Goal: Entertainment & Leisure: Consume media (video, audio)

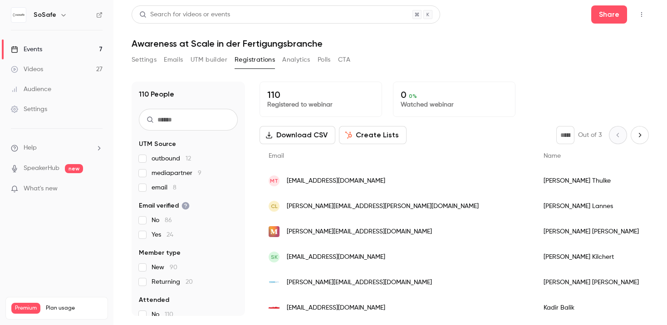
scroll to position [926, 0]
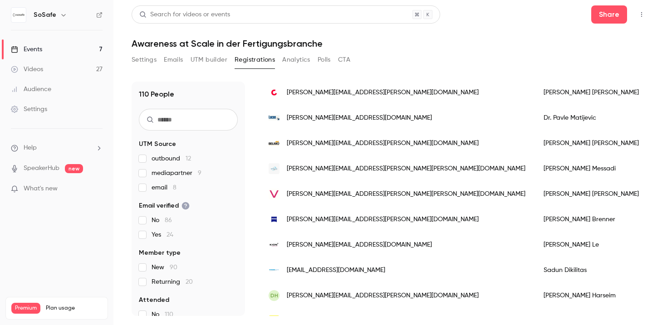
click at [639, 12] on icon "button" at bounding box center [640, 14] width 7 height 6
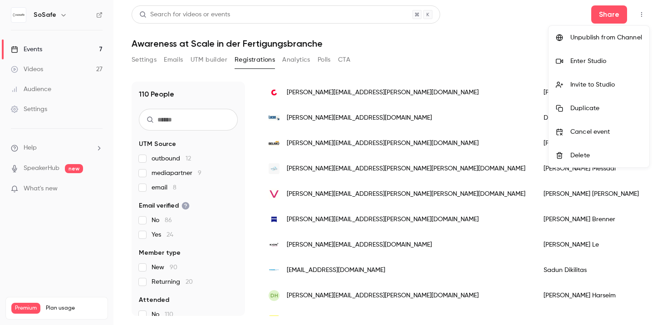
click at [585, 62] on div "Enter Studio" at bounding box center [606, 61] width 72 height 9
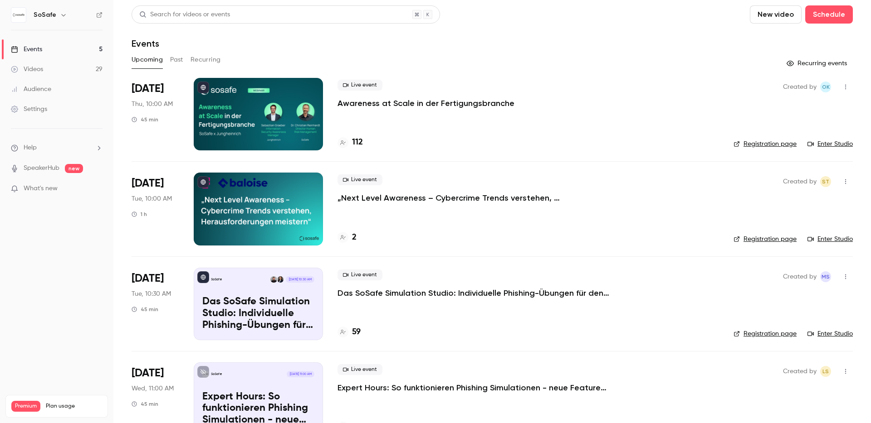
click at [372, 98] on p "Awareness at Scale in der Fertigungsbranche" at bounding box center [425, 103] width 177 height 11
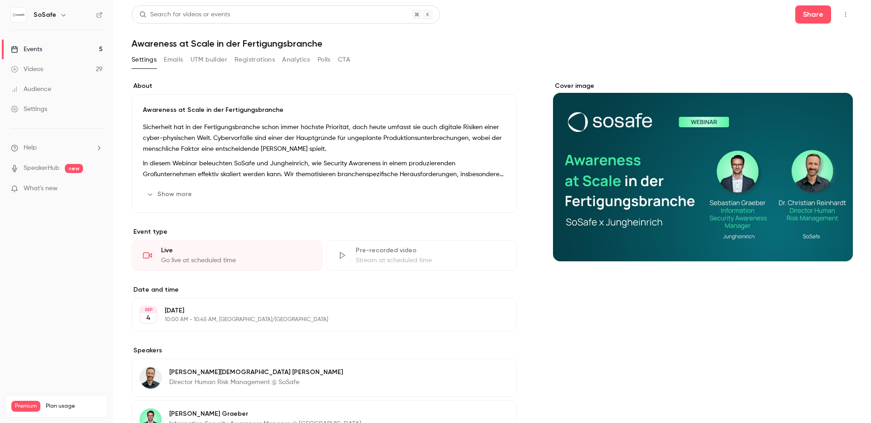
click at [263, 55] on button "Registrations" at bounding box center [254, 60] width 40 height 15
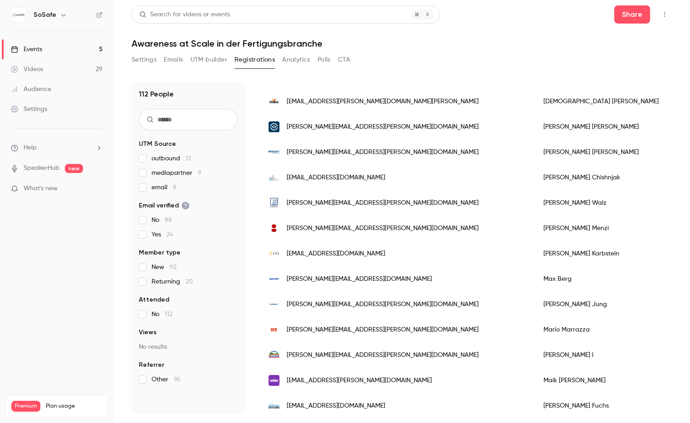
scroll to position [620, 0]
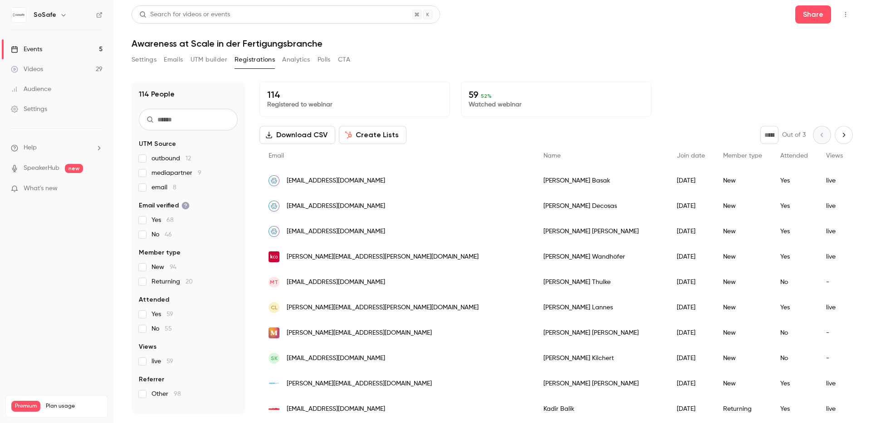
click at [203, 119] on input "text" at bounding box center [188, 120] width 99 height 22
type input "****"
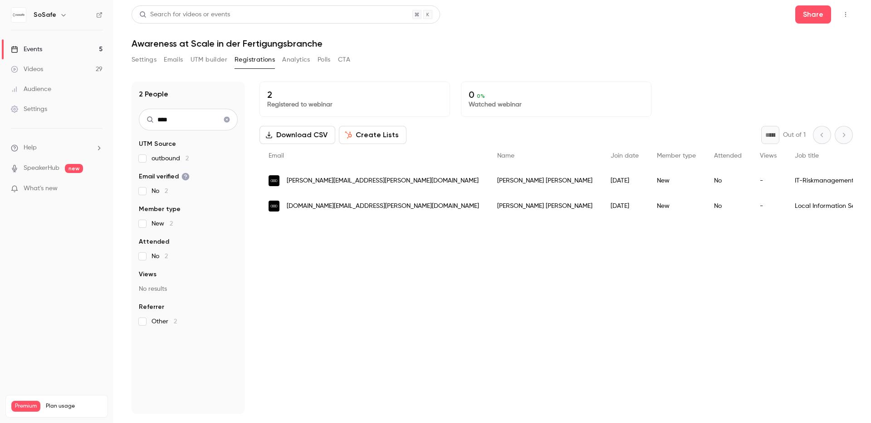
drag, startPoint x: 175, startPoint y: 119, endPoint x: 144, endPoint y: 116, distance: 31.0
click at [144, 116] on input "****" at bounding box center [188, 120] width 99 height 22
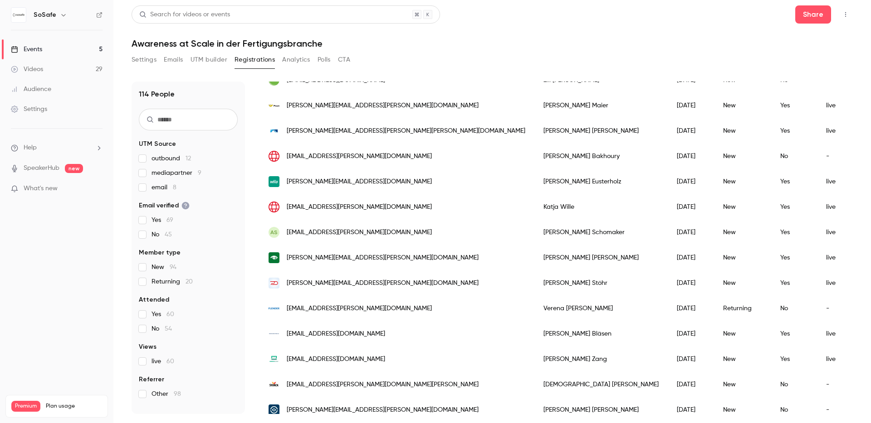
scroll to position [396, 0]
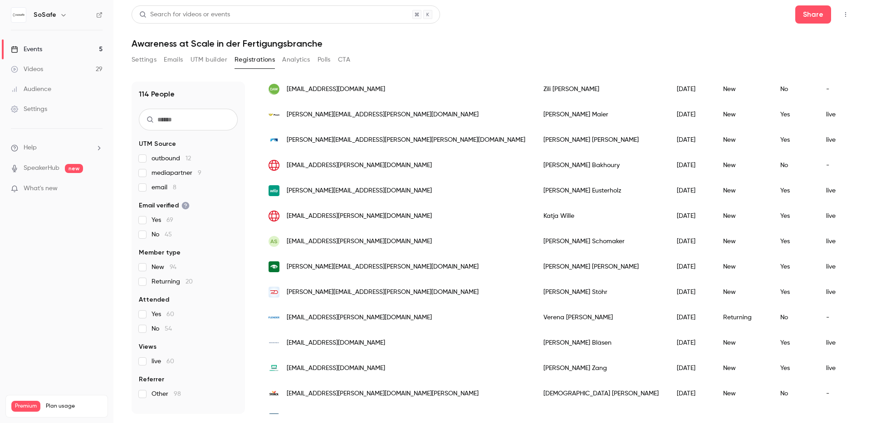
click at [180, 124] on input "text" at bounding box center [188, 120] width 99 height 22
type input "*"
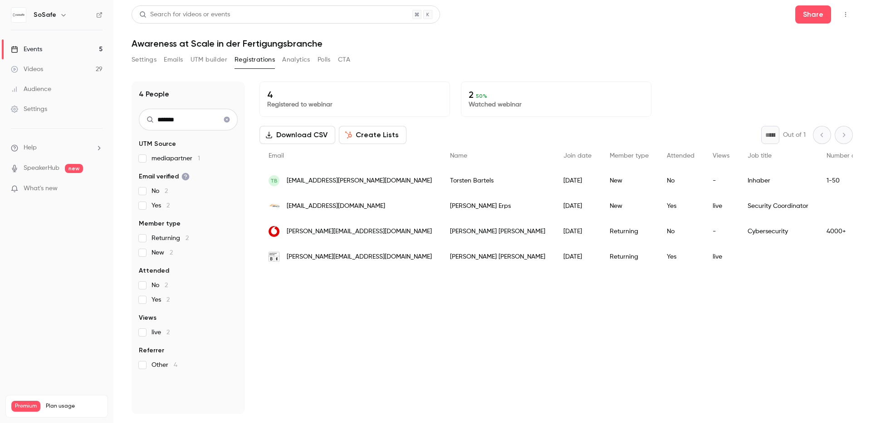
type input "*******"
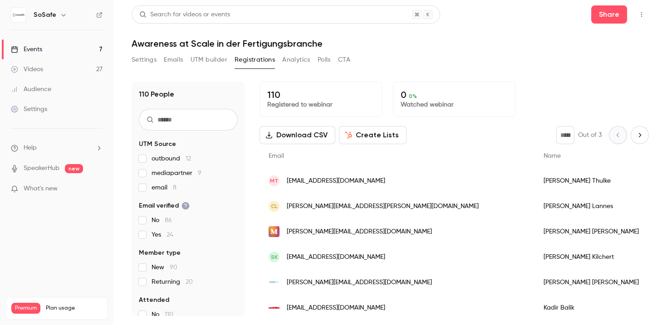
scroll to position [926, 0]
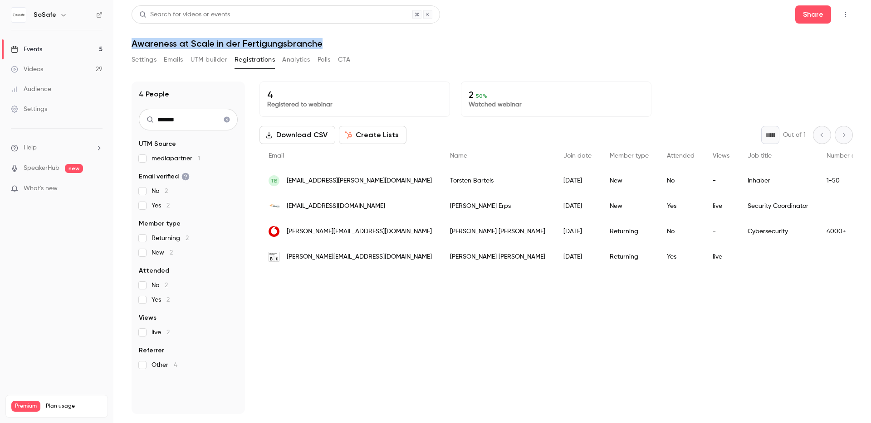
drag, startPoint x: 329, startPoint y: 42, endPoint x: 129, endPoint y: 44, distance: 200.4
click at [129, 44] on main "Search for videos or events Share Awareness at Scale in der Fertigungsbranche S…" at bounding box center [491, 211] width 757 height 423
copy h1 "Awareness at Scale in der Fertigungsbranche"
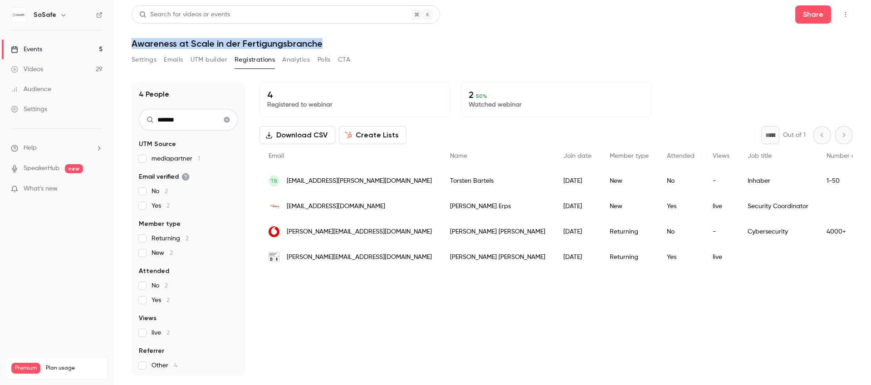
copy h1 "Awareness at Scale in der Fertigungsbranche"
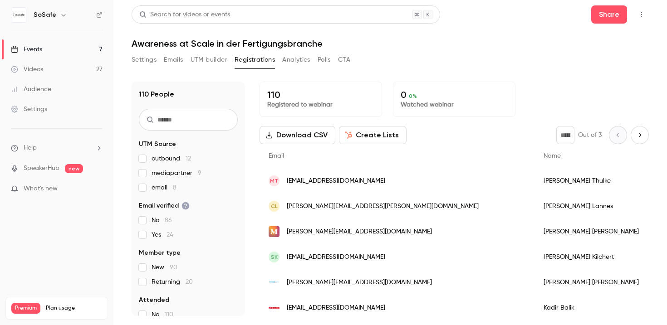
scroll to position [926, 0]
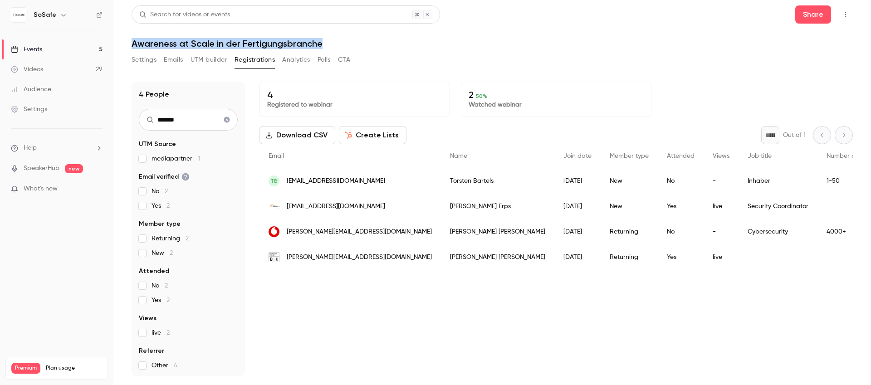
click at [148, 59] on button "Settings" at bounding box center [143, 60] width 25 height 15
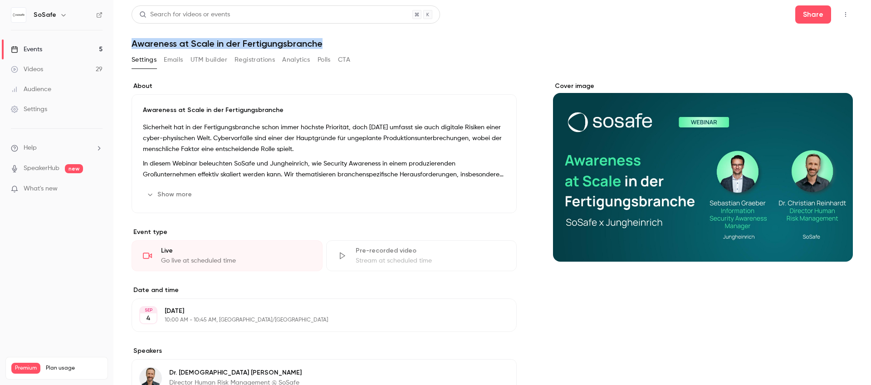
click at [45, 49] on link "Events 5" at bounding box center [56, 49] width 113 height 20
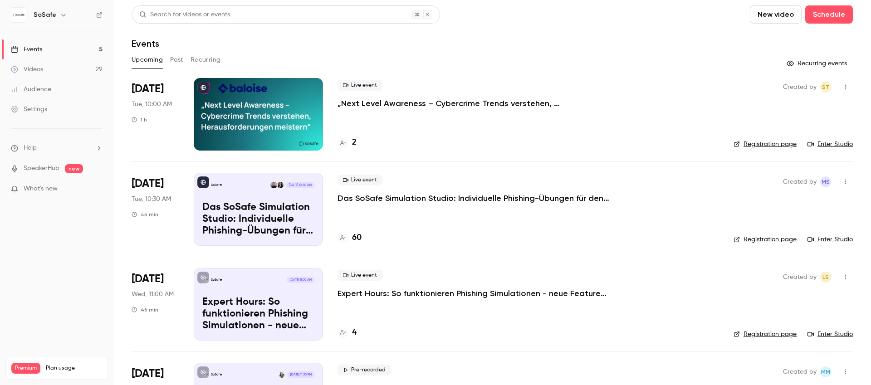
click at [176, 61] on button "Past" at bounding box center [176, 60] width 13 height 15
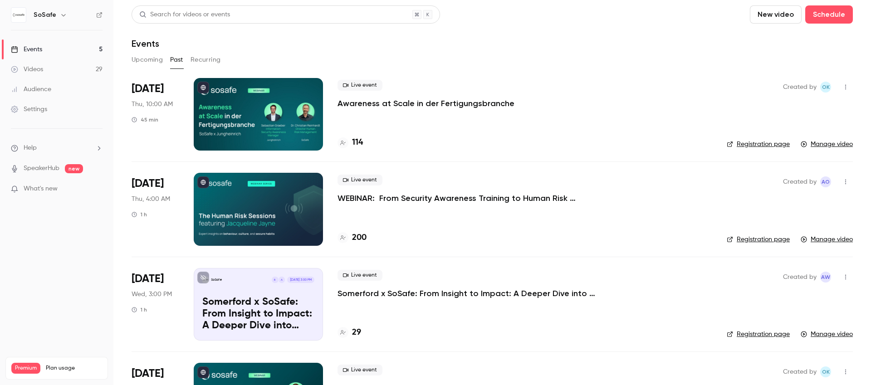
click at [275, 118] on div at bounding box center [258, 114] width 129 height 73
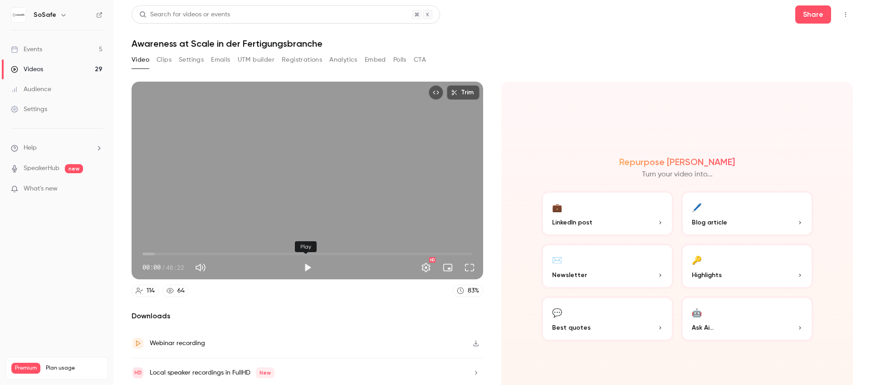
click at [303, 263] on button "Play" at bounding box center [307, 267] width 18 height 18
drag, startPoint x: 146, startPoint y: 251, endPoint x: 157, endPoint y: 251, distance: 11.8
click at [157, 253] on span "02:07" at bounding box center [157, 254] width 3 height 3
click at [157, 253] on span "02:03" at bounding box center [157, 254] width 3 height 3
click at [146, 252] on span "02:11" at bounding box center [307, 254] width 330 height 15
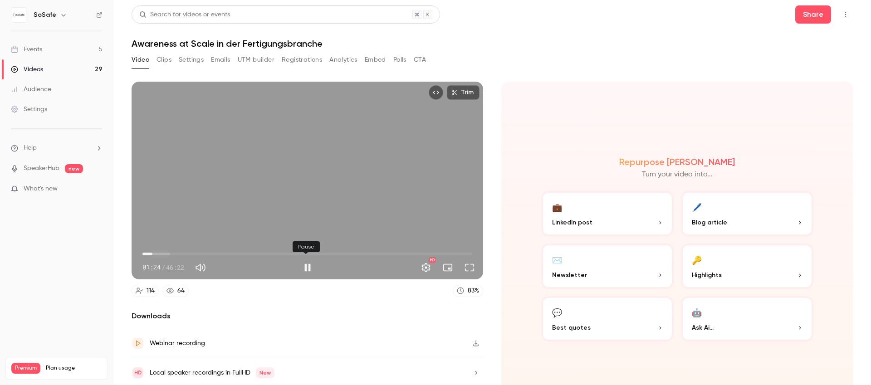
click at [306, 265] on button "Pause" at bounding box center [307, 267] width 18 height 18
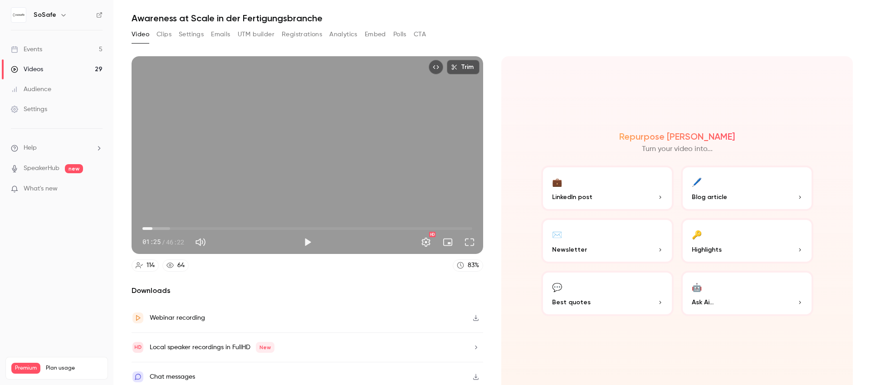
scroll to position [30, 0]
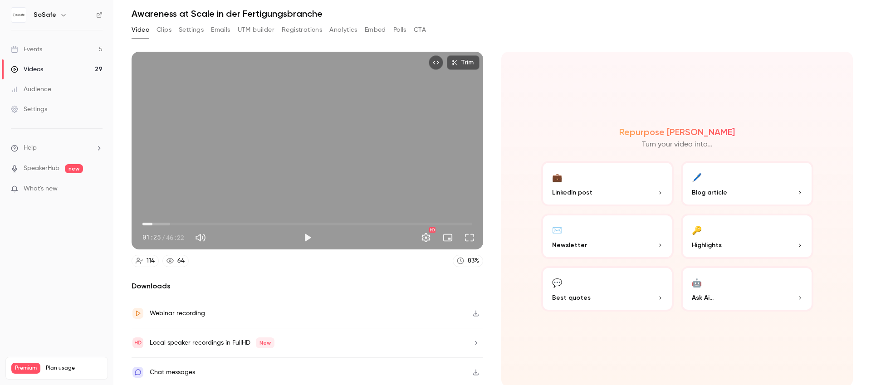
click at [475, 310] on icon "button" at bounding box center [475, 313] width 7 height 6
type input "****"
